Goal: Information Seeking & Learning: Learn about a topic

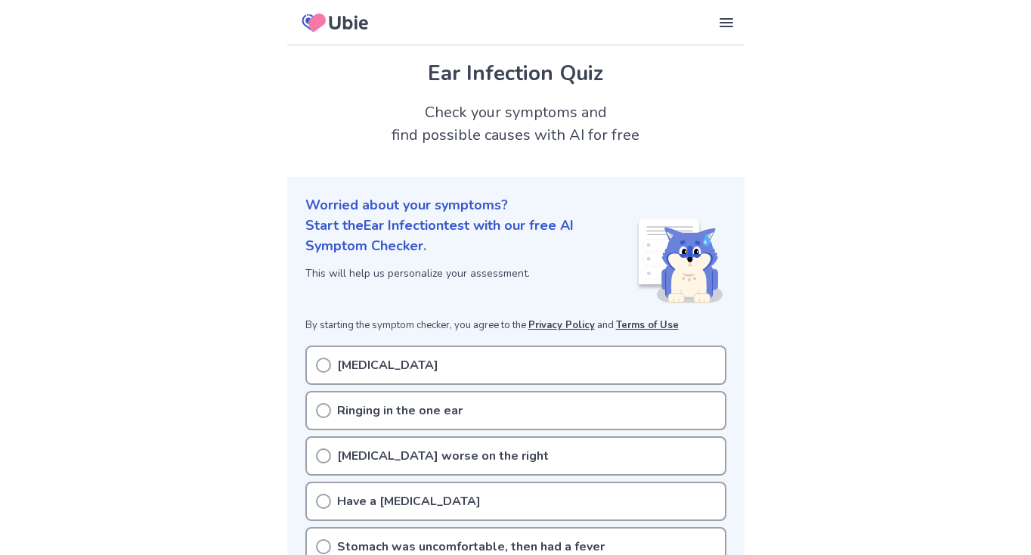
click at [329, 365] on icon at bounding box center [323, 365] width 15 height 15
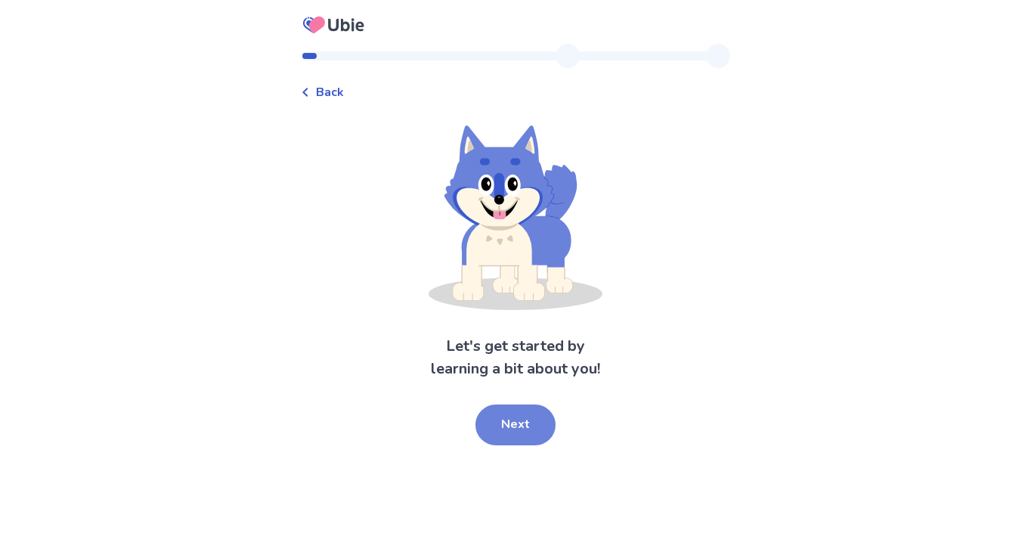
click at [494, 417] on button "Next" at bounding box center [516, 425] width 80 height 41
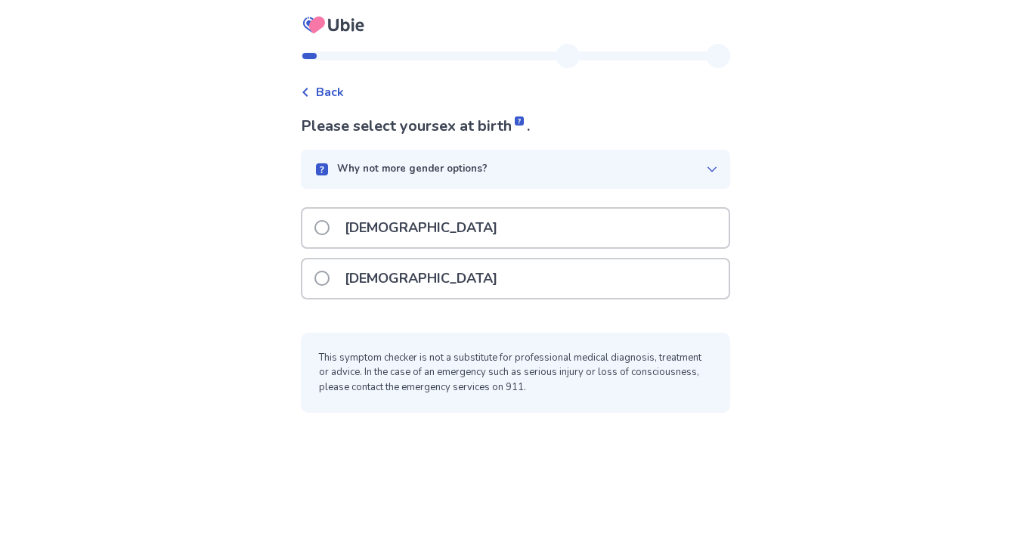
click at [330, 284] on span at bounding box center [322, 278] width 15 height 15
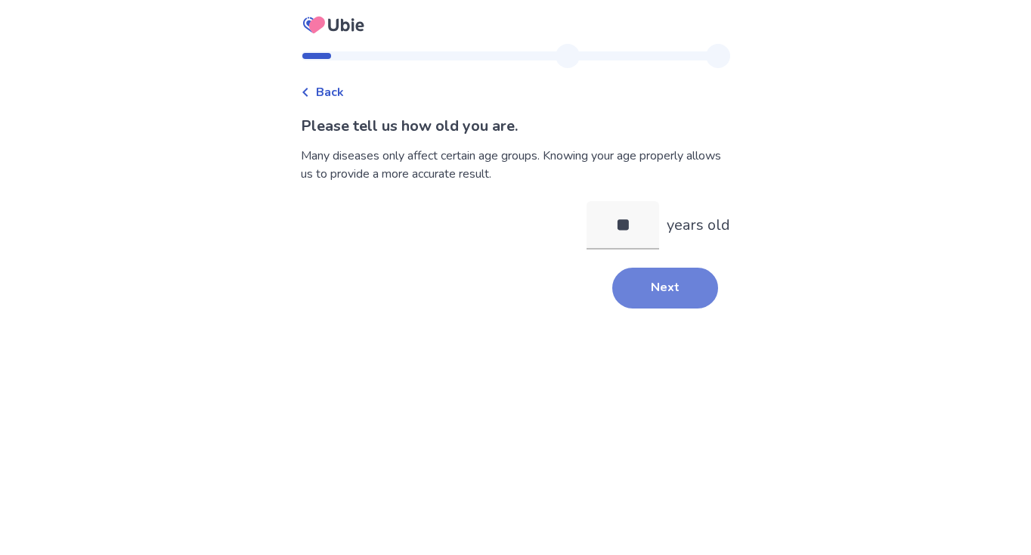
type input "**"
click at [659, 288] on button "Next" at bounding box center [665, 288] width 106 height 41
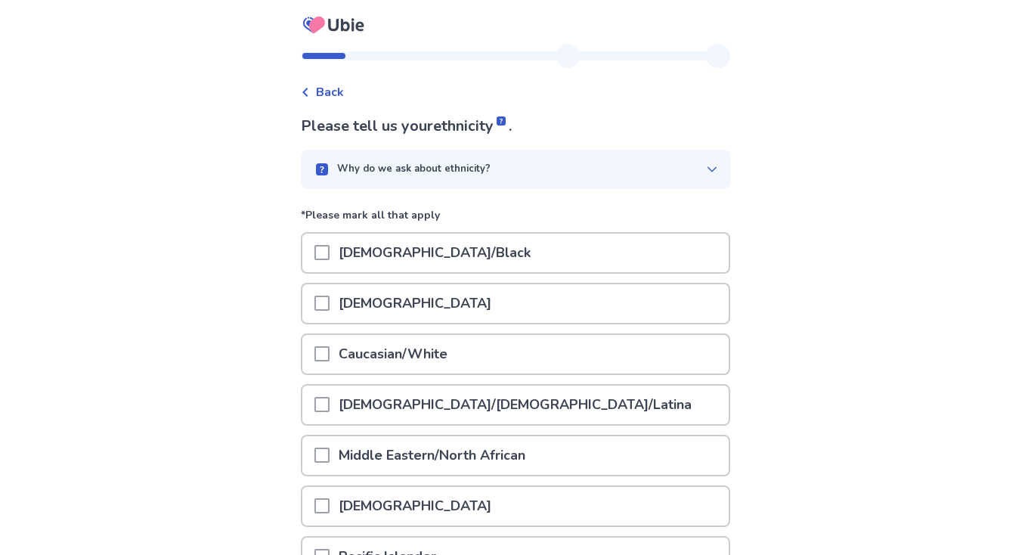
click at [510, 349] on div "Caucasian/White" at bounding box center [515, 354] width 426 height 39
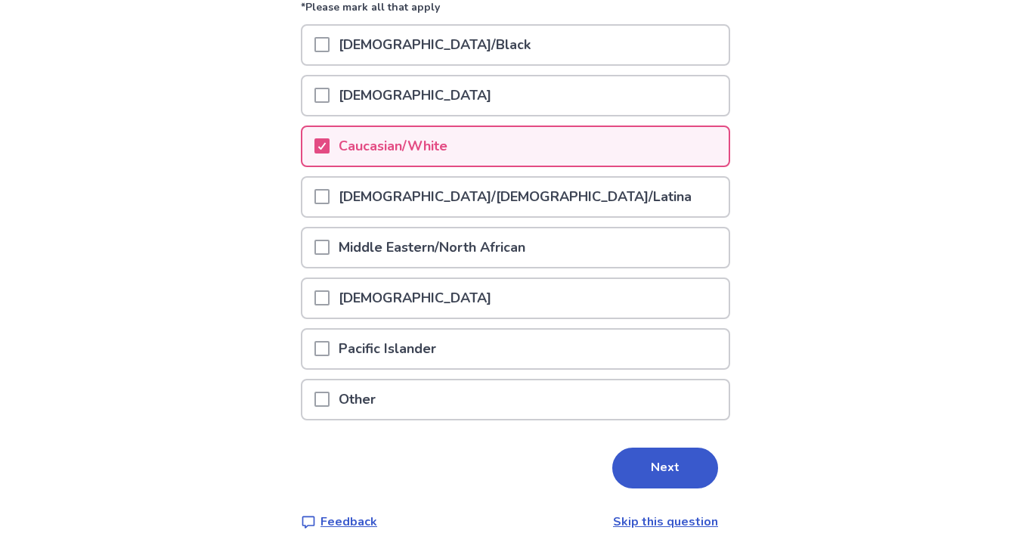
scroll to position [207, 0]
click at [637, 457] on button "Next" at bounding box center [665, 468] width 106 height 41
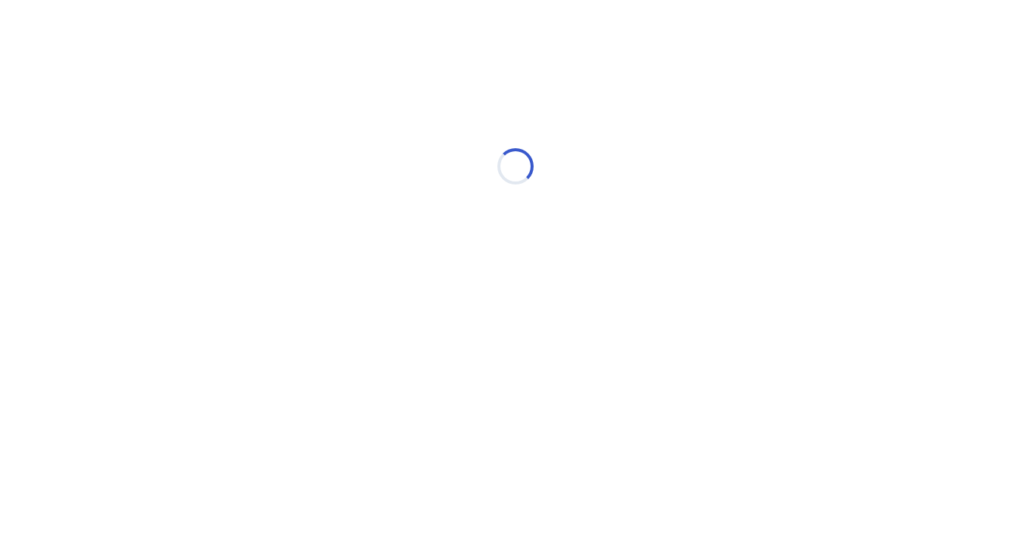
scroll to position [0, 0]
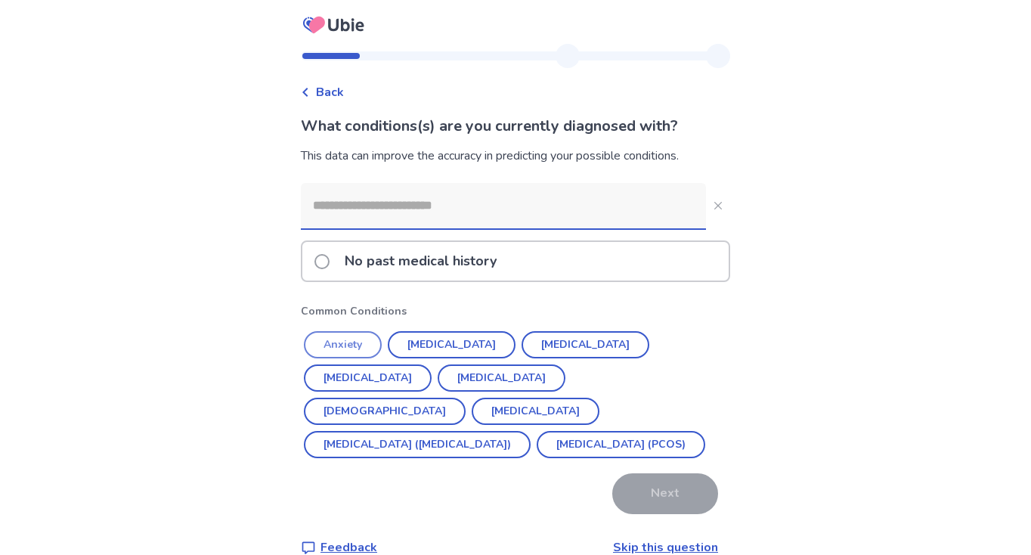
click at [358, 343] on button "Anxiety" at bounding box center [343, 344] width 78 height 27
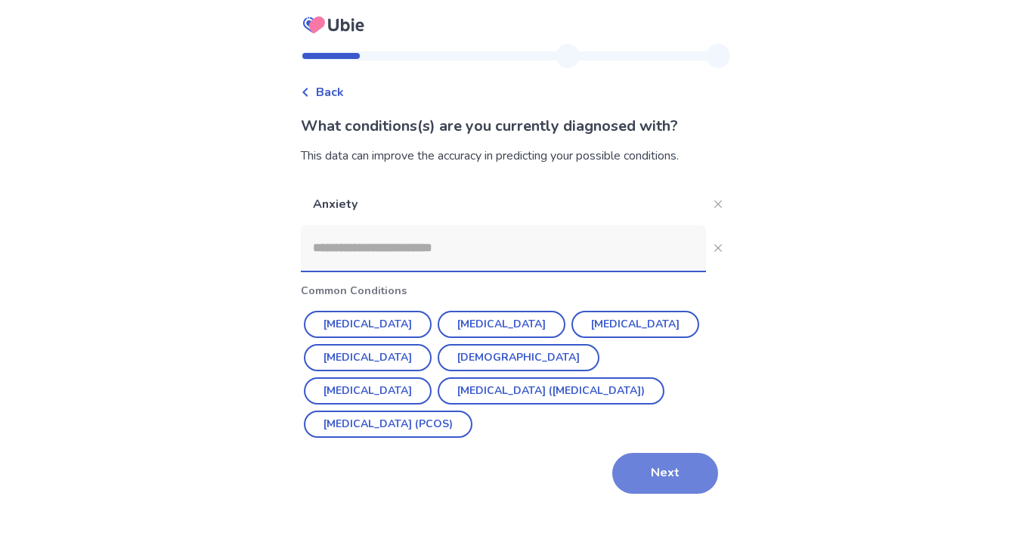
click at [624, 469] on button "Next" at bounding box center [665, 473] width 106 height 41
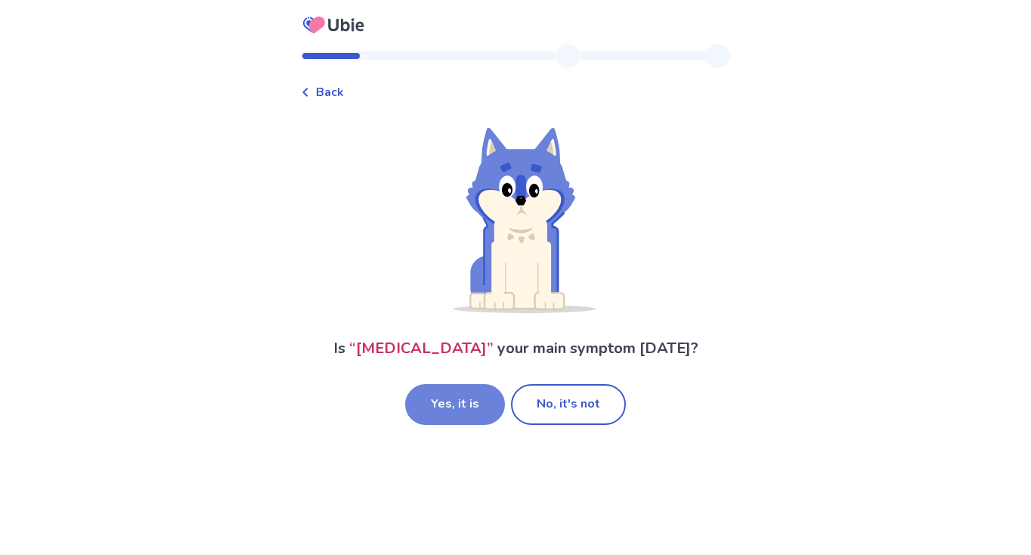
click at [466, 398] on button "Yes, it is" at bounding box center [455, 404] width 100 height 41
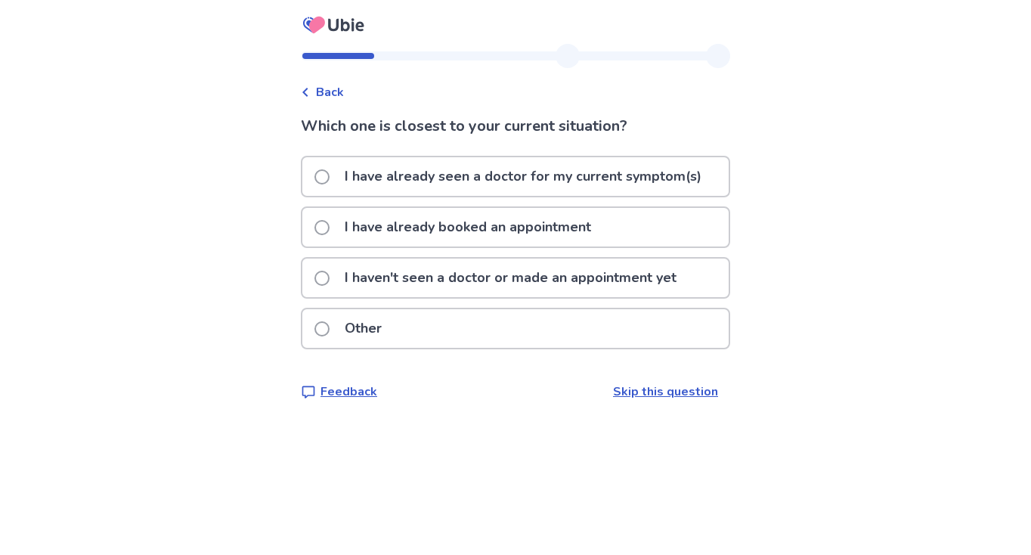
click at [330, 274] on span at bounding box center [322, 278] width 15 height 15
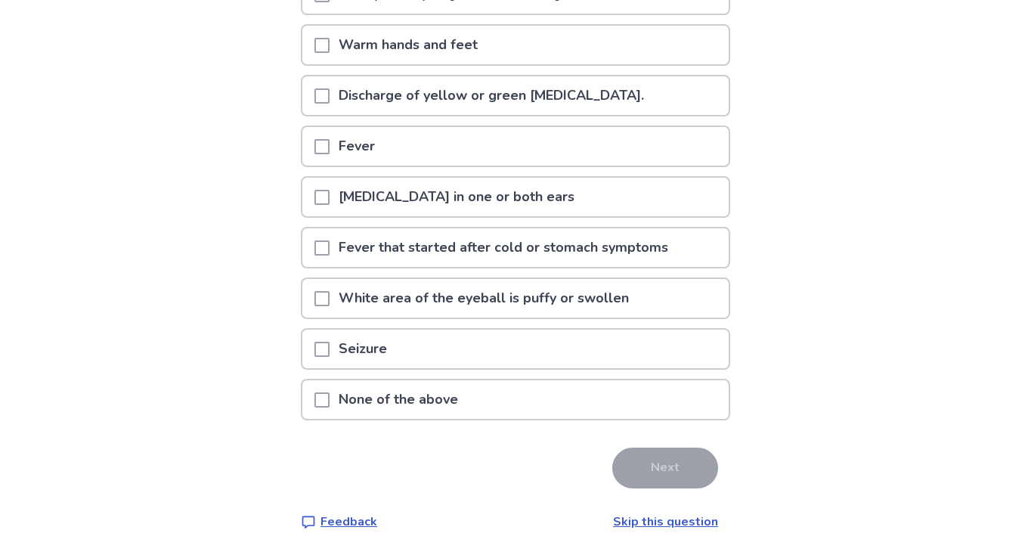
scroll to position [230, 0]
click at [330, 395] on span at bounding box center [322, 399] width 15 height 15
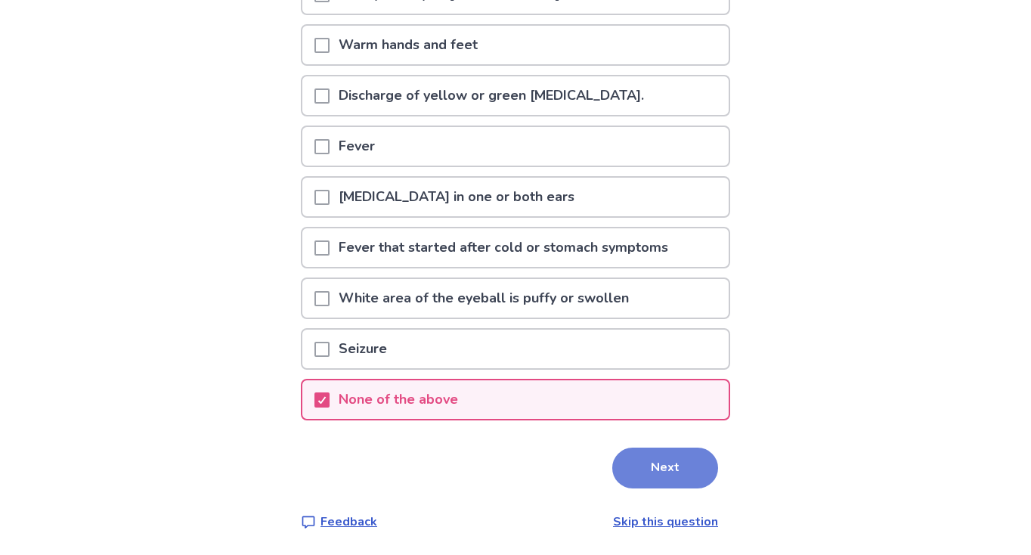
click at [640, 464] on button "Next" at bounding box center [665, 468] width 106 height 41
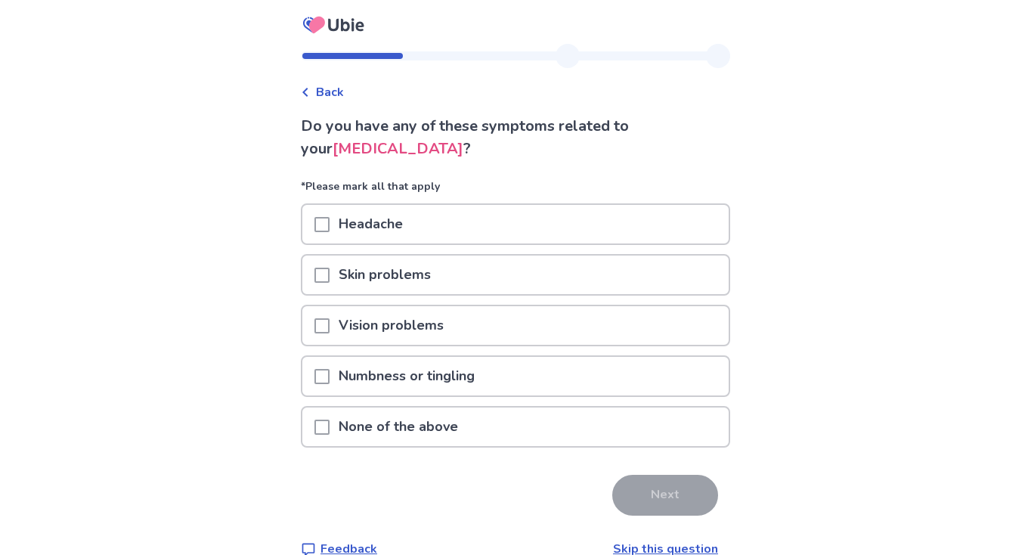
click at [330, 225] on span at bounding box center [322, 224] width 15 height 15
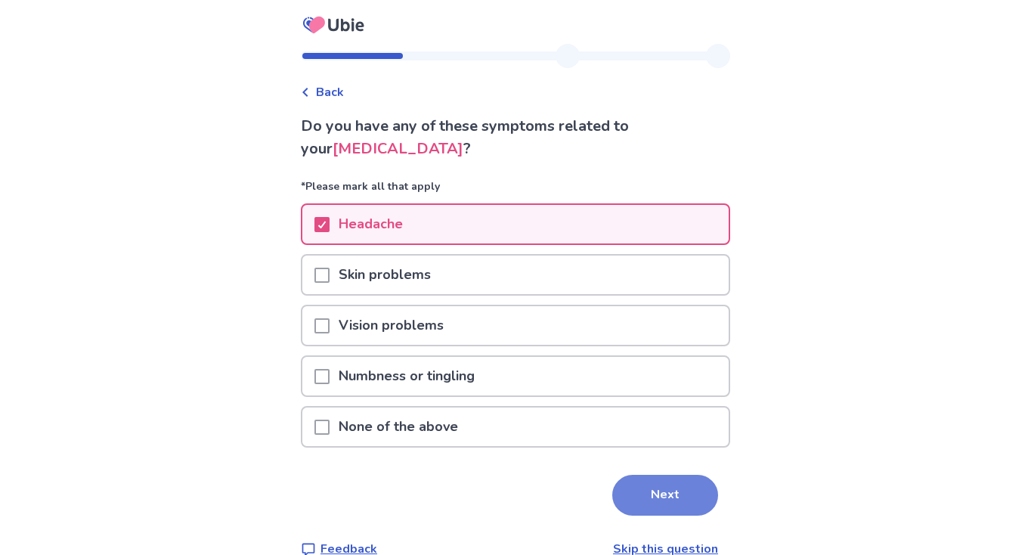
click at [665, 491] on button "Next" at bounding box center [665, 495] width 106 height 41
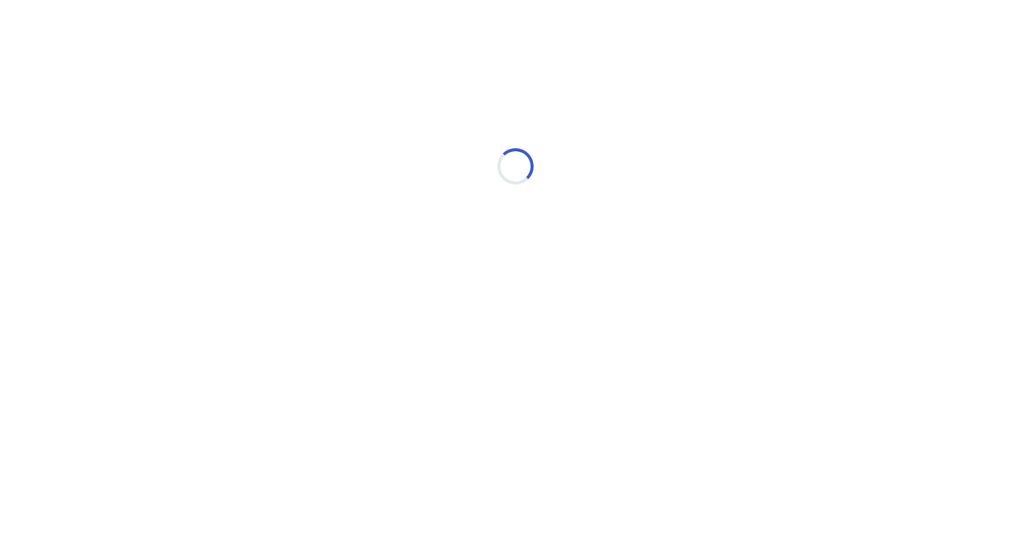
select select "*"
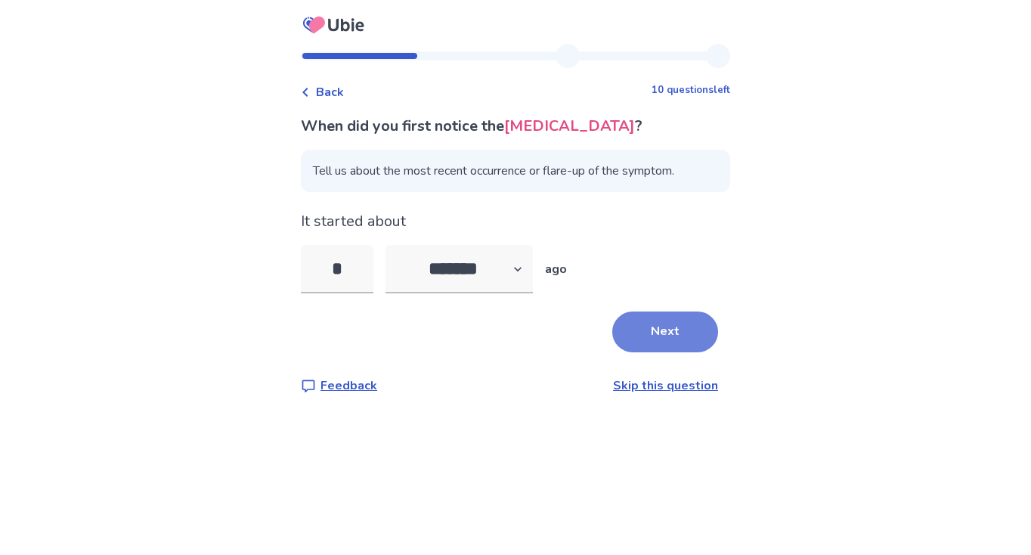
type input "*"
click at [638, 321] on button "Next" at bounding box center [665, 332] width 106 height 41
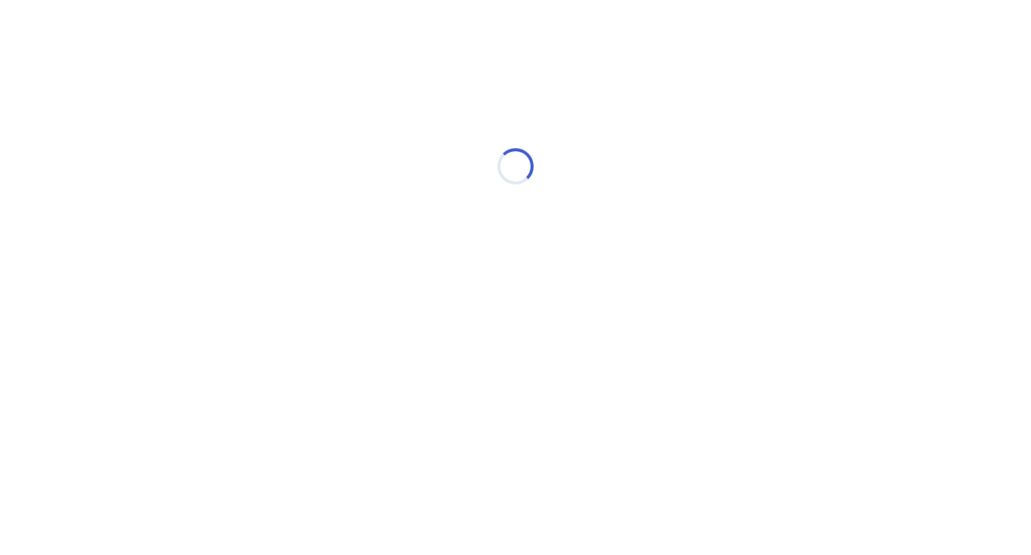
select select "*"
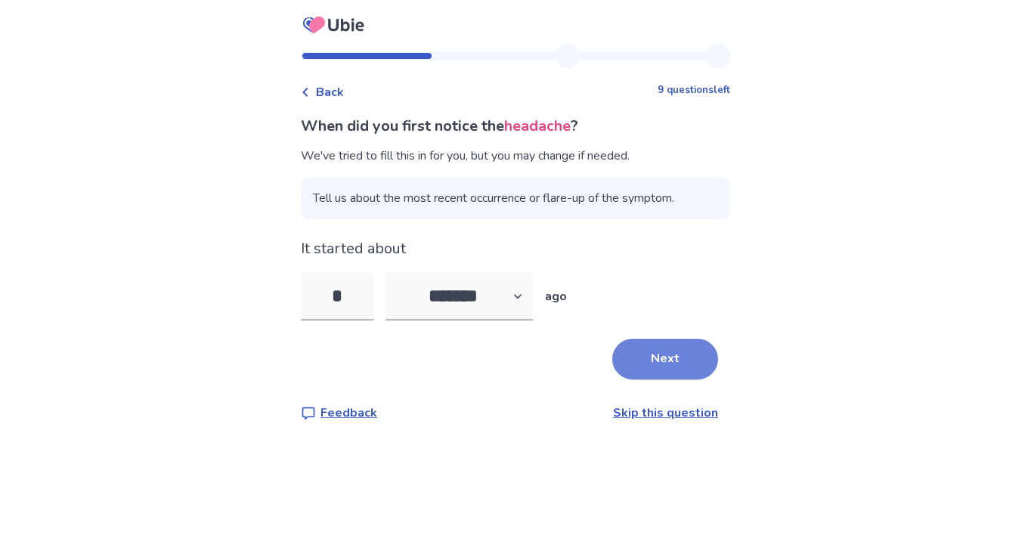
type input "*"
click at [696, 352] on button "Next" at bounding box center [665, 359] width 106 height 41
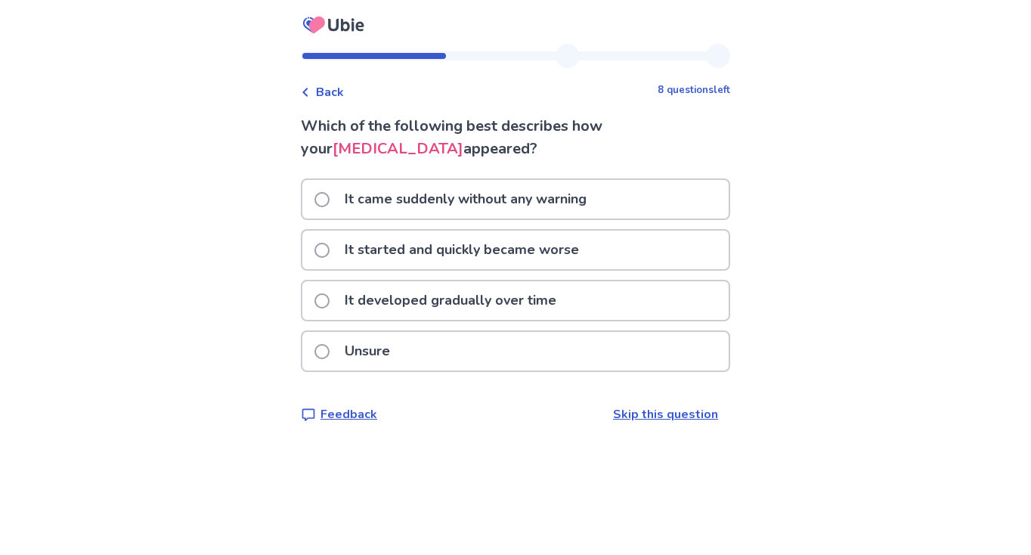
click at [330, 246] on span at bounding box center [322, 250] width 15 height 15
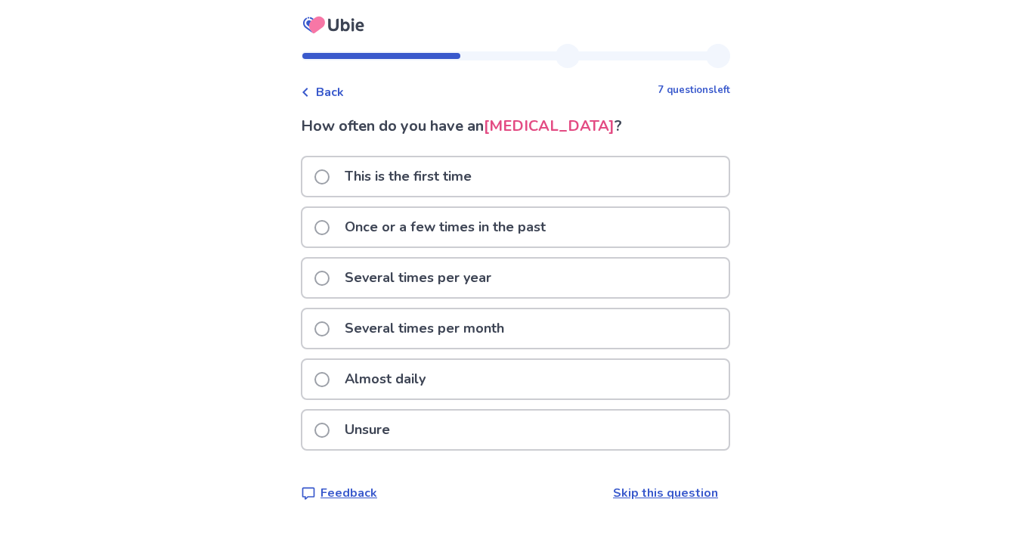
click at [330, 229] on span at bounding box center [322, 227] width 15 height 15
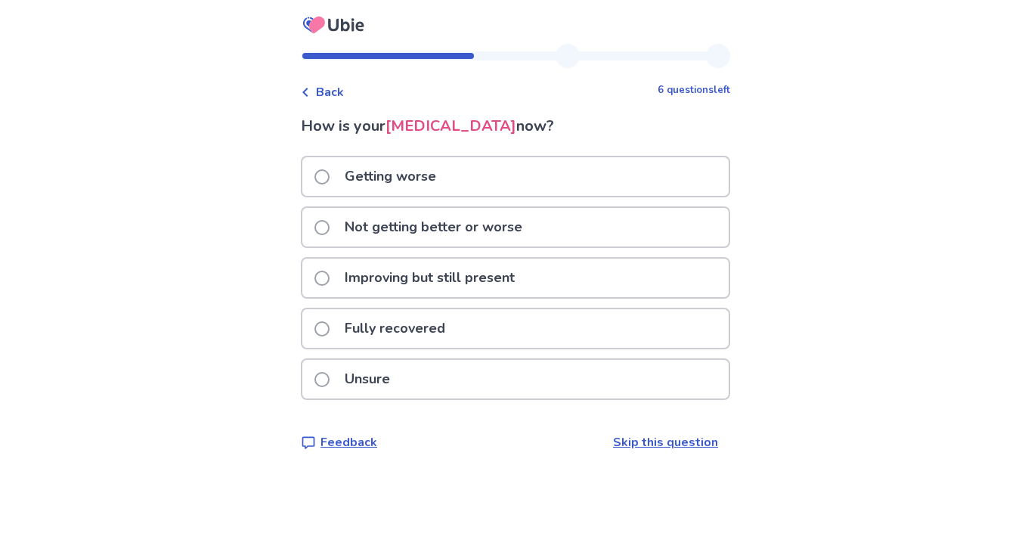
click at [330, 227] on span at bounding box center [322, 227] width 15 height 15
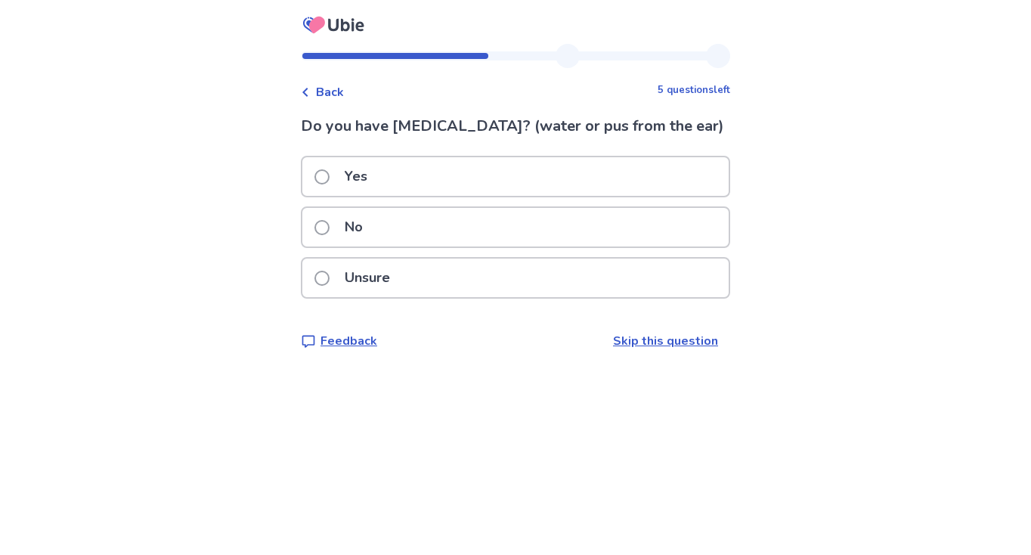
click at [329, 223] on span at bounding box center [322, 227] width 15 height 15
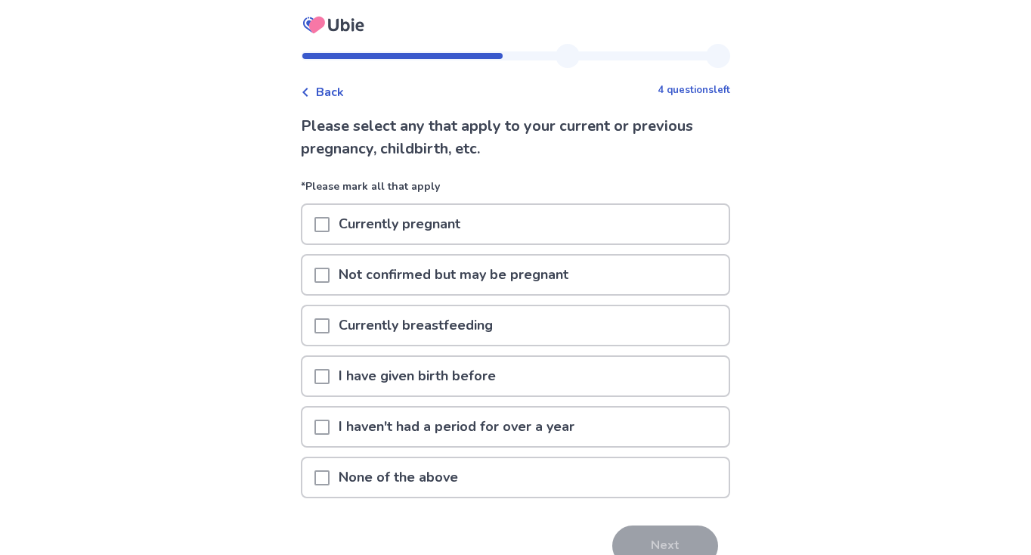
click at [330, 476] on span at bounding box center [322, 477] width 15 height 15
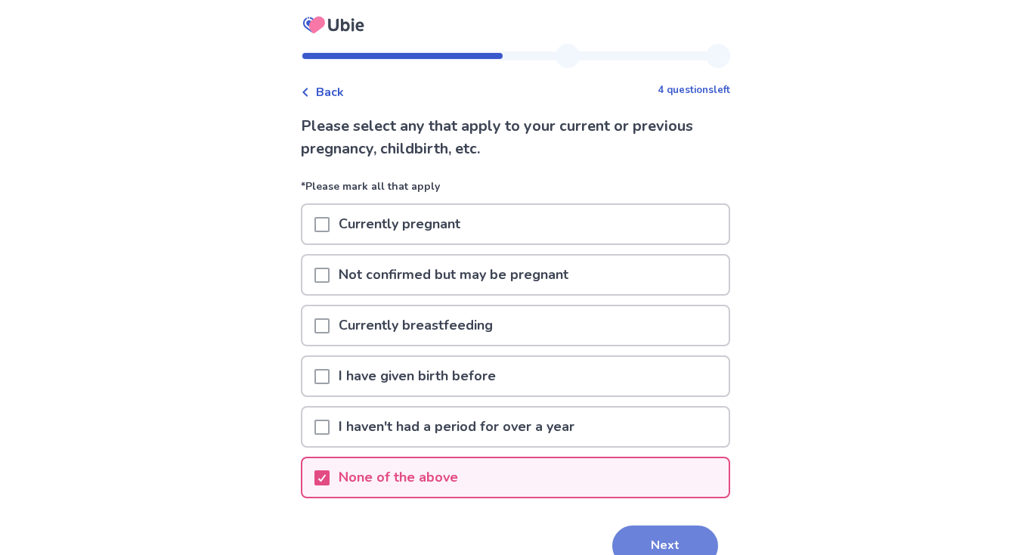
click at [625, 544] on button "Next" at bounding box center [665, 545] width 106 height 41
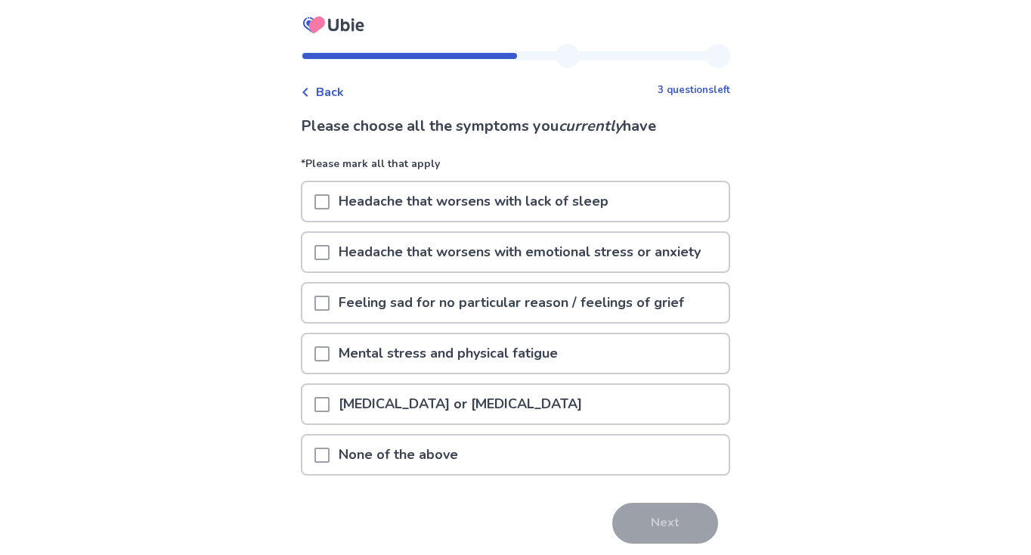
click at [330, 452] on span at bounding box center [322, 455] width 15 height 15
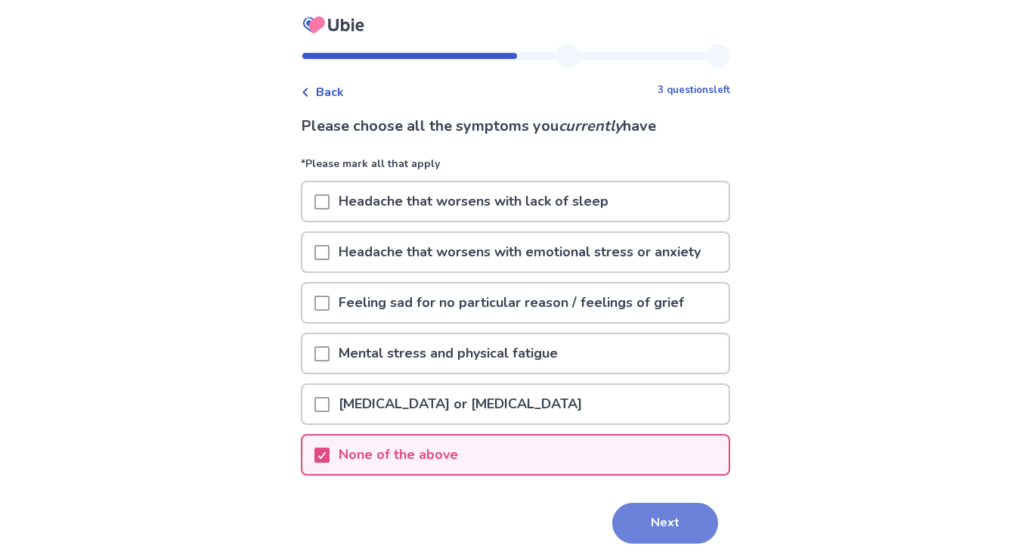
click at [670, 535] on button "Next" at bounding box center [665, 523] width 106 height 41
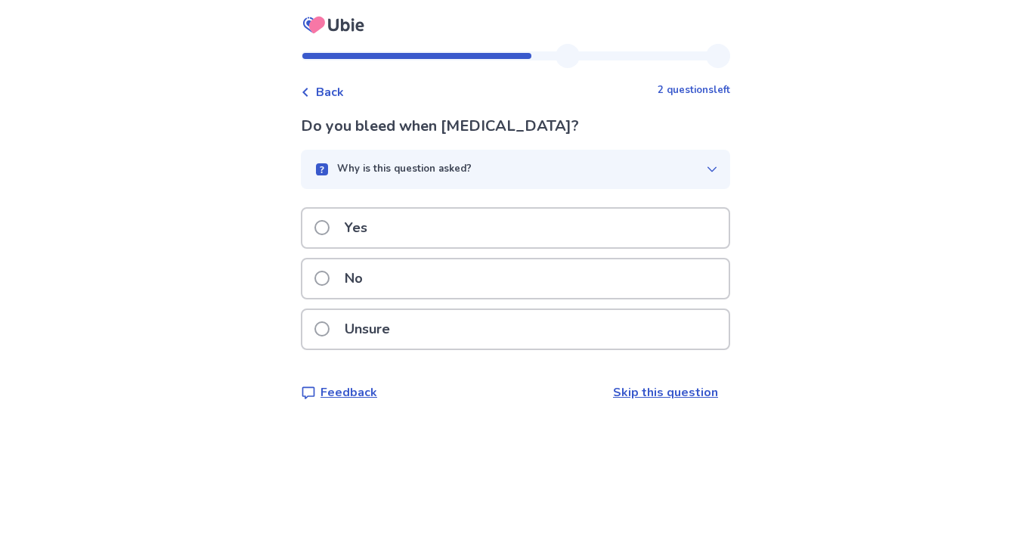
click at [330, 281] on span at bounding box center [322, 278] width 15 height 15
click at [330, 277] on span at bounding box center [322, 278] width 15 height 15
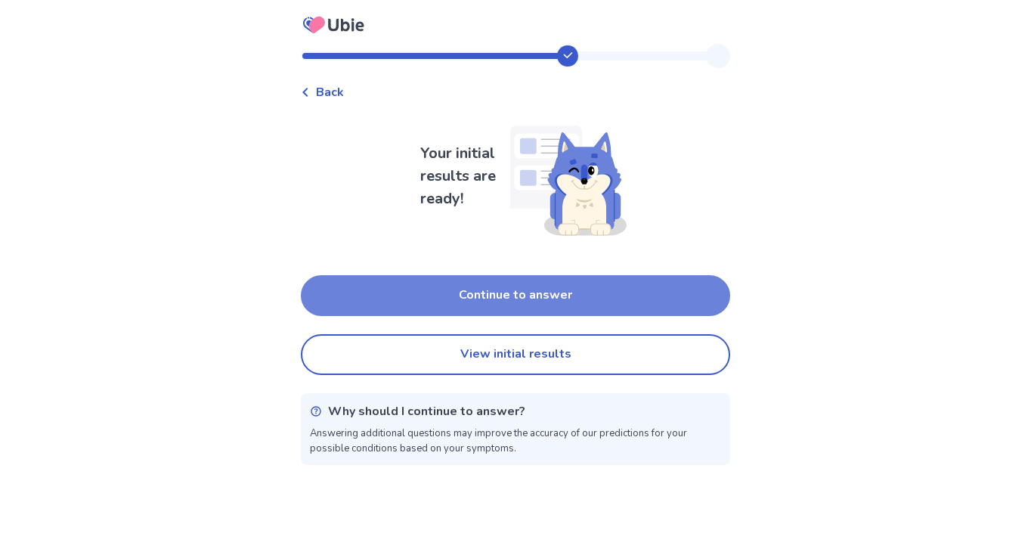
click at [378, 303] on button "Continue to answer" at bounding box center [515, 295] width 429 height 41
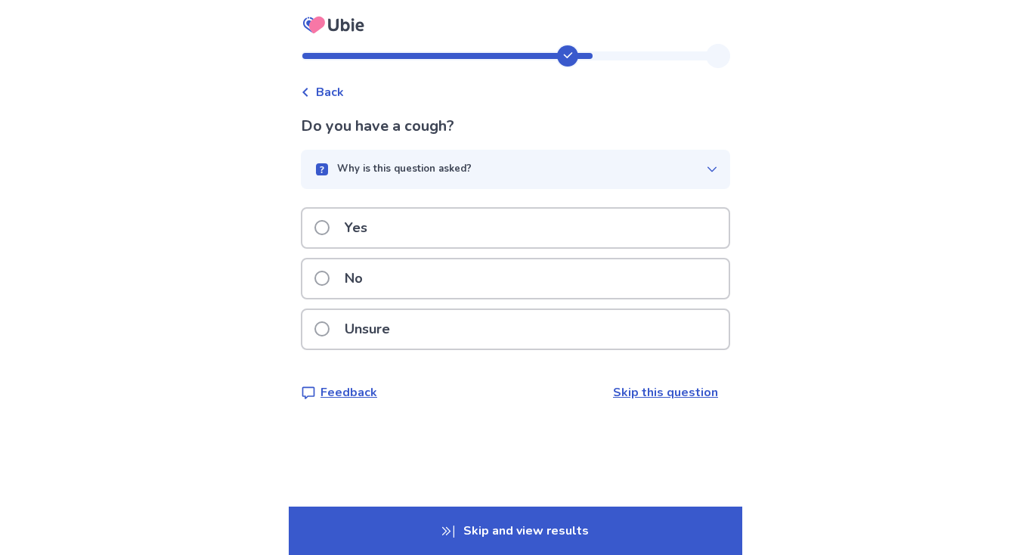
click at [330, 280] on span at bounding box center [322, 278] width 15 height 15
click at [328, 274] on span at bounding box center [322, 278] width 15 height 15
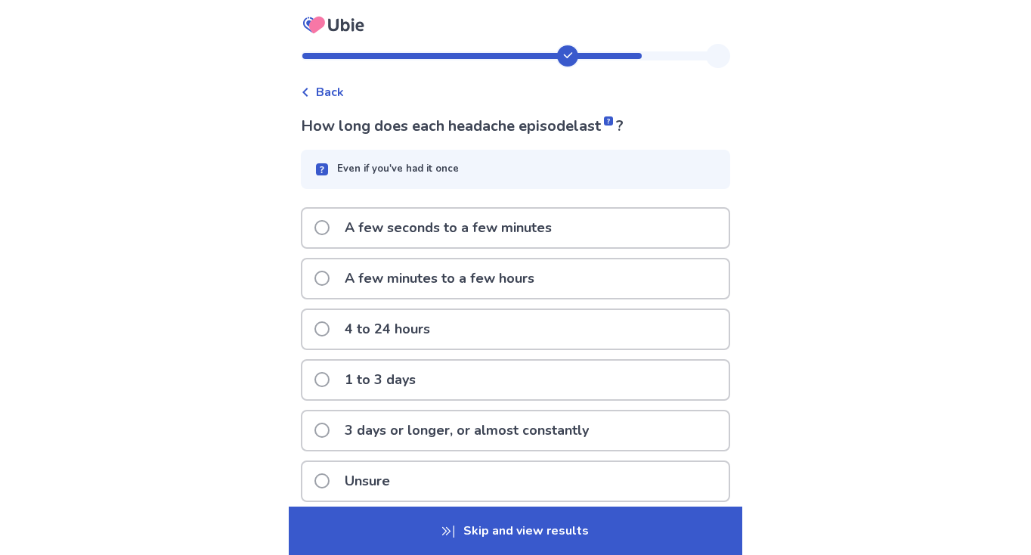
click at [330, 375] on span at bounding box center [322, 379] width 15 height 15
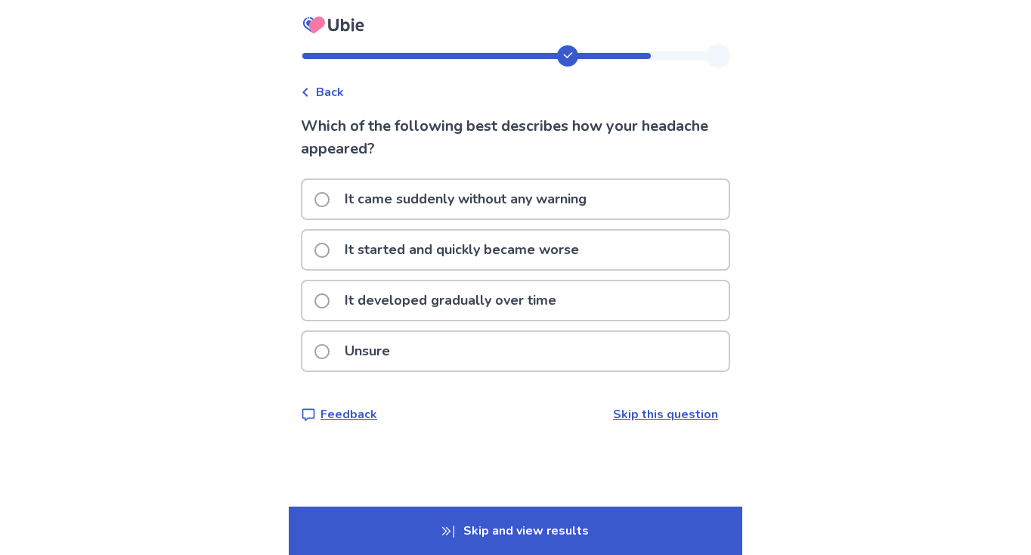
click at [330, 352] on span at bounding box center [322, 351] width 15 height 15
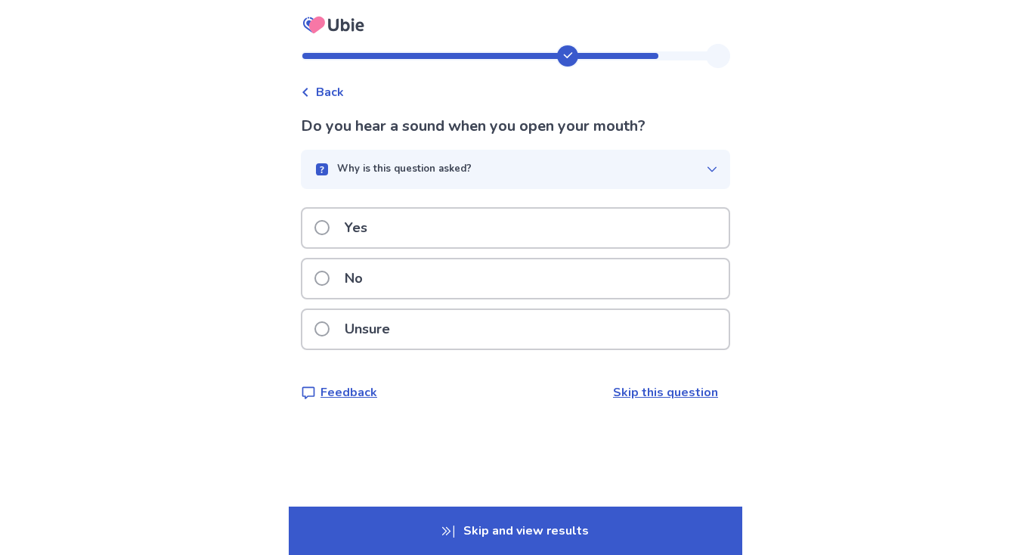
click at [330, 278] on span at bounding box center [322, 278] width 15 height 15
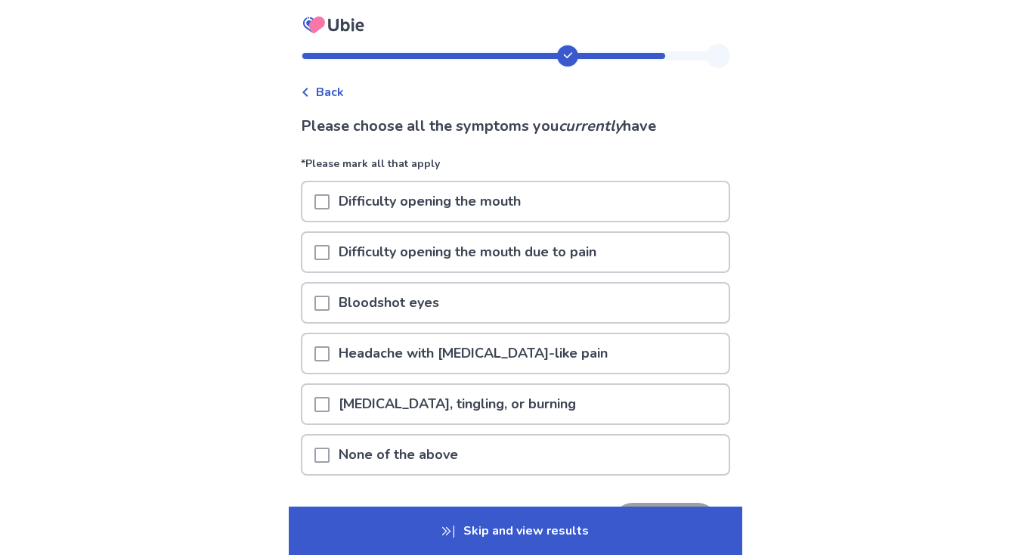
click at [330, 448] on span at bounding box center [322, 455] width 15 height 15
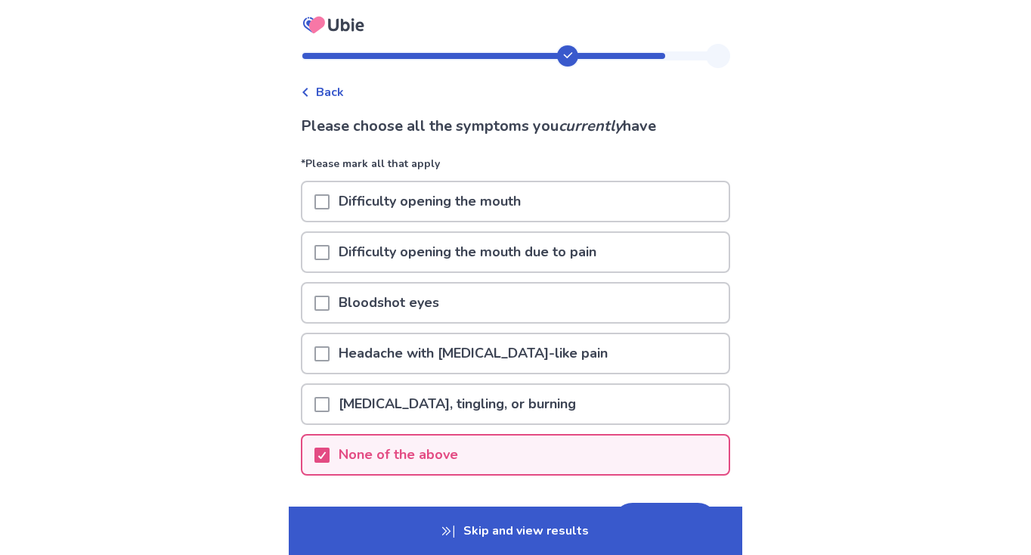
scroll to position [45, 0]
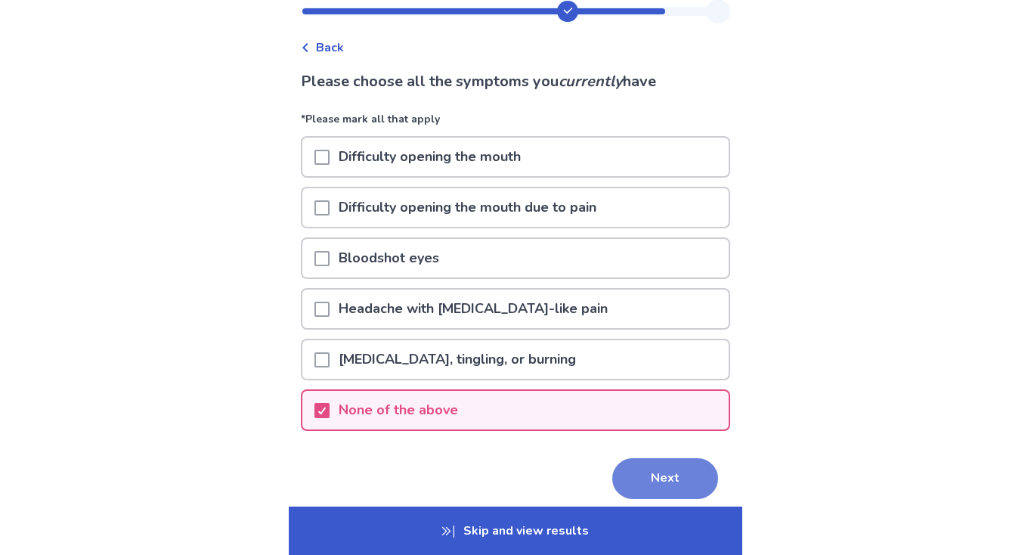
click at [632, 476] on button "Next" at bounding box center [665, 478] width 106 height 41
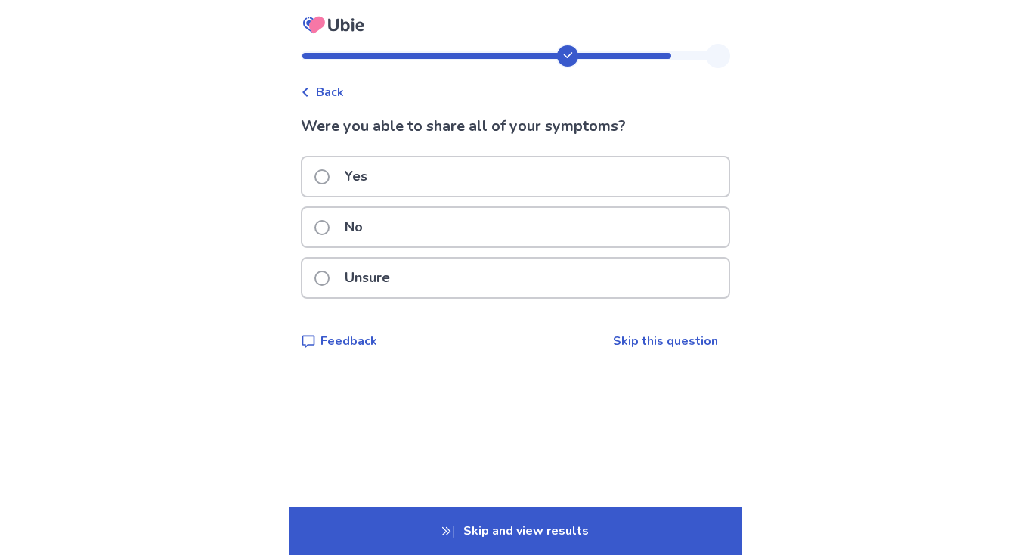
click at [330, 176] on span at bounding box center [322, 176] width 15 height 15
